Goal: Information Seeking & Learning: Learn about a topic

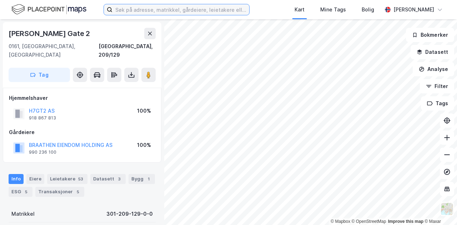
click at [131, 13] on input at bounding box center [181, 9] width 137 height 11
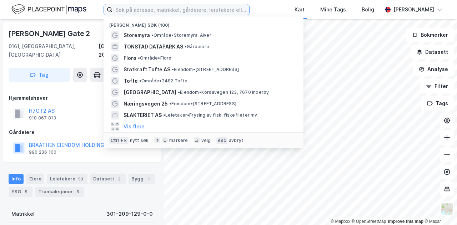
click at [239, 11] on input at bounding box center [181, 9] width 137 height 11
click at [237, 22] on div "[PERSON_NAME] søk (100)" at bounding box center [204, 23] width 200 height 13
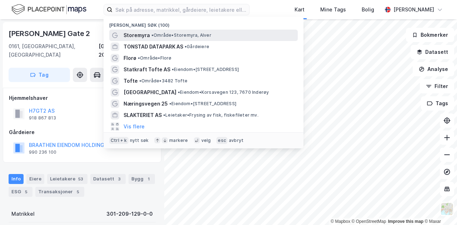
click at [173, 35] on span "• Område • Storemyra, Alver" at bounding box center [181, 36] width 60 height 6
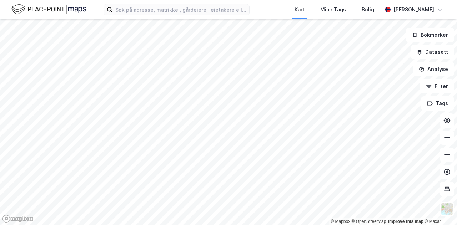
click at [161, 2] on div "Kart Mine Tags Bolig Arthur Havrevold Lie" at bounding box center [228, 9] width 457 height 19
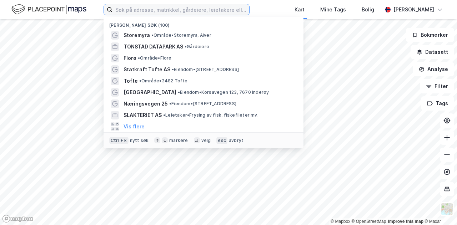
click at [166, 5] on input at bounding box center [181, 9] width 137 height 11
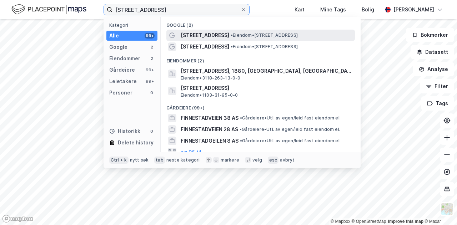
type input "finnestadveien 10"
click at [213, 32] on span "[STREET_ADDRESS]" at bounding box center [205, 35] width 49 height 9
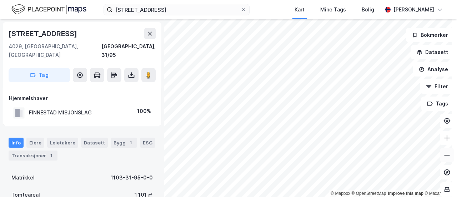
click at [440, 156] on button at bounding box center [447, 155] width 14 height 14
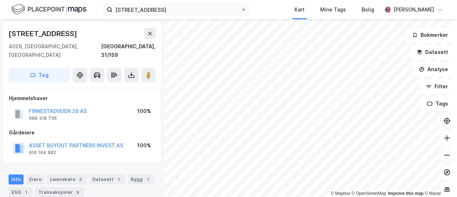
click at [444, 156] on icon at bounding box center [447, 154] width 7 height 7
click at [444, 158] on icon at bounding box center [447, 154] width 7 height 7
click at [444, 136] on icon at bounding box center [447, 137] width 7 height 7
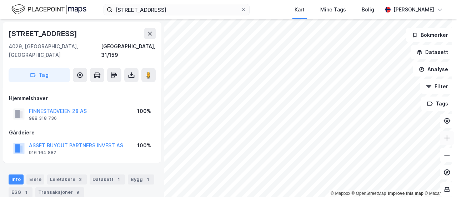
click at [444, 136] on icon at bounding box center [447, 137] width 7 height 7
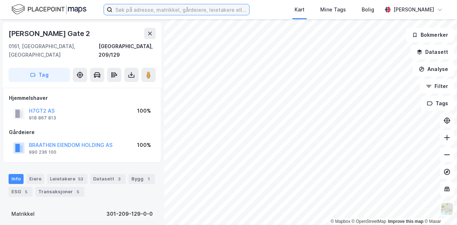
click at [203, 8] on input at bounding box center [181, 9] width 137 height 11
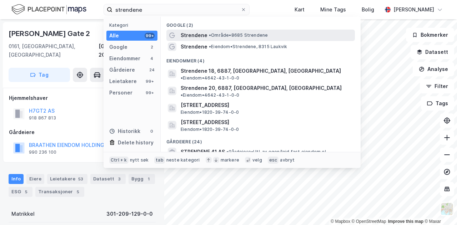
click at [186, 38] on span "Strendene" at bounding box center [194, 35] width 27 height 9
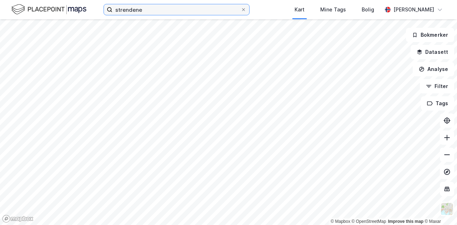
click at [144, 7] on input "strendene" at bounding box center [177, 9] width 128 height 11
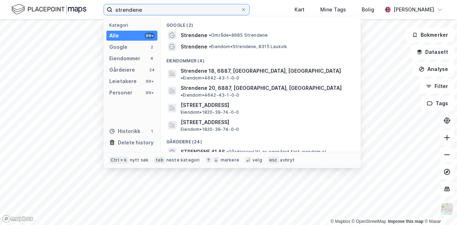
click at [144, 7] on input "strendene" at bounding box center [177, 9] width 128 height 11
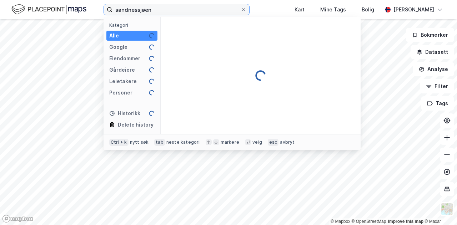
click at [157, 13] on input "sandnessjøen" at bounding box center [177, 9] width 128 height 11
click at [176, 10] on input "sandnessjøen" at bounding box center [177, 9] width 128 height 11
click at [162, 10] on input "sandnessjøen" at bounding box center [177, 9] width 128 height 11
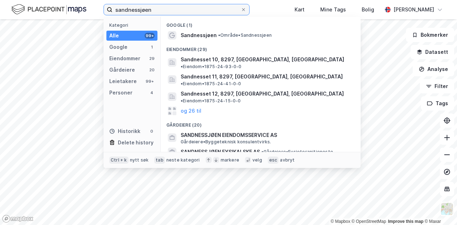
type input "sandnessjøen"
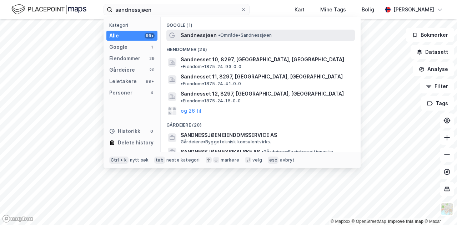
click at [193, 33] on span "Sandnessjøen" at bounding box center [199, 35] width 36 height 9
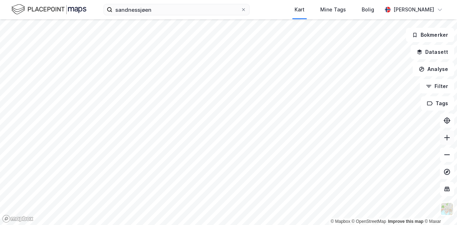
click at [446, 139] on icon at bounding box center [447, 137] width 7 height 7
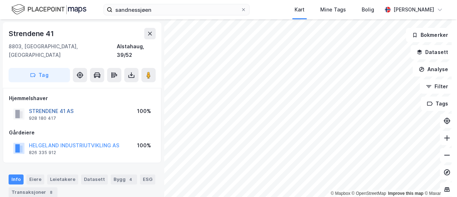
click at [0, 0] on button "STRENDENE 41 AS" at bounding box center [0, 0] width 0 height 0
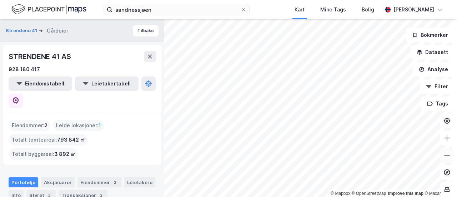
click at [444, 156] on icon at bounding box center [447, 154] width 7 height 7
